Goal: Information Seeking & Learning: Learn about a topic

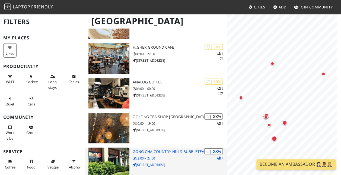
scroll to position [190, 0]
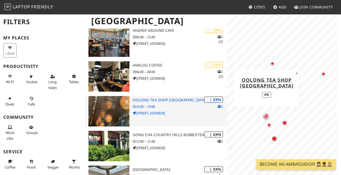
click at [164, 100] on h3 "Oolong Tea Shop Kensington" at bounding box center [180, 100] width 95 height 5
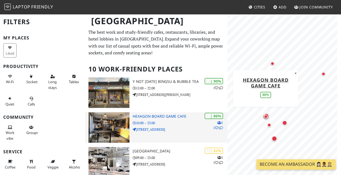
click at [160, 115] on h3 "Hexagon Board Game Cafe" at bounding box center [180, 116] width 95 height 5
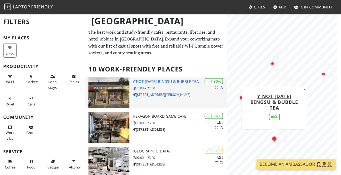
click at [174, 81] on h3 "Y Not [DATE] Bingsu & Bubble tea" at bounding box center [180, 81] width 95 height 5
